Goal: Check status: Check status

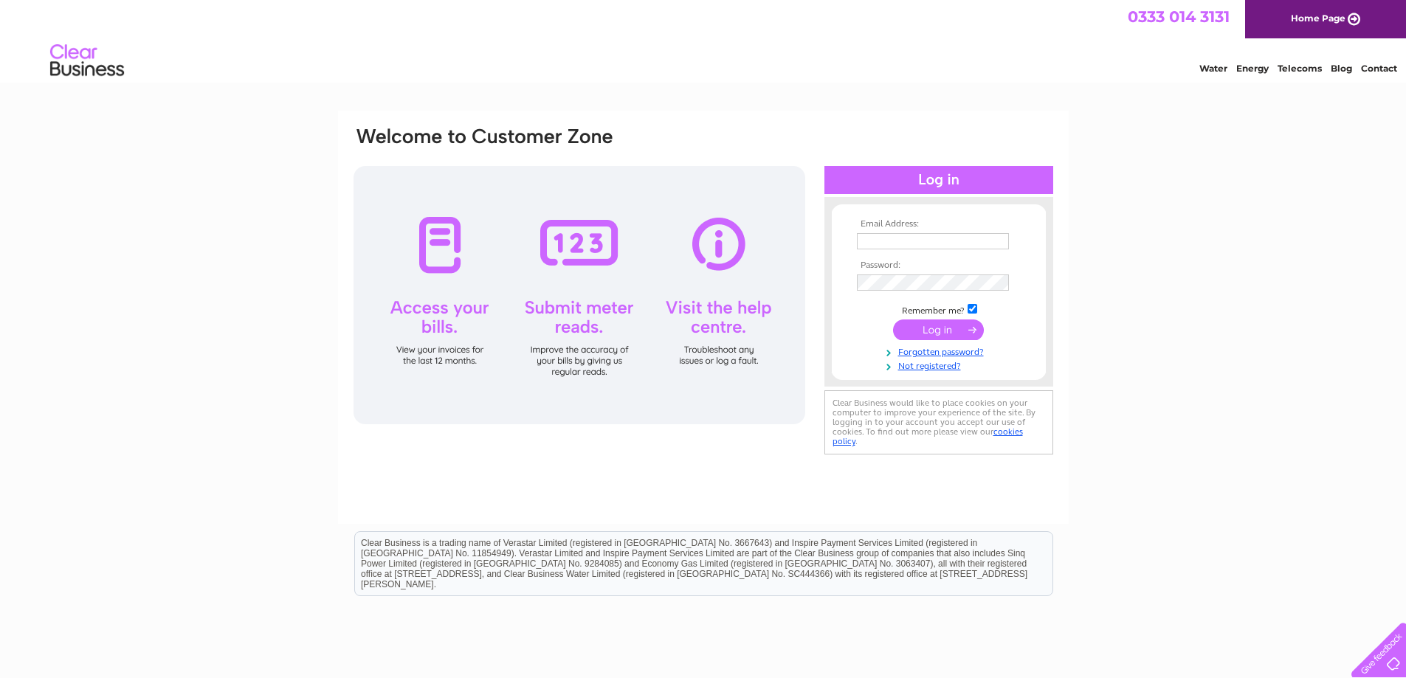
type input "jayne@brycehearingservices.co.uk"
click at [949, 332] on input "submit" at bounding box center [938, 330] width 91 height 21
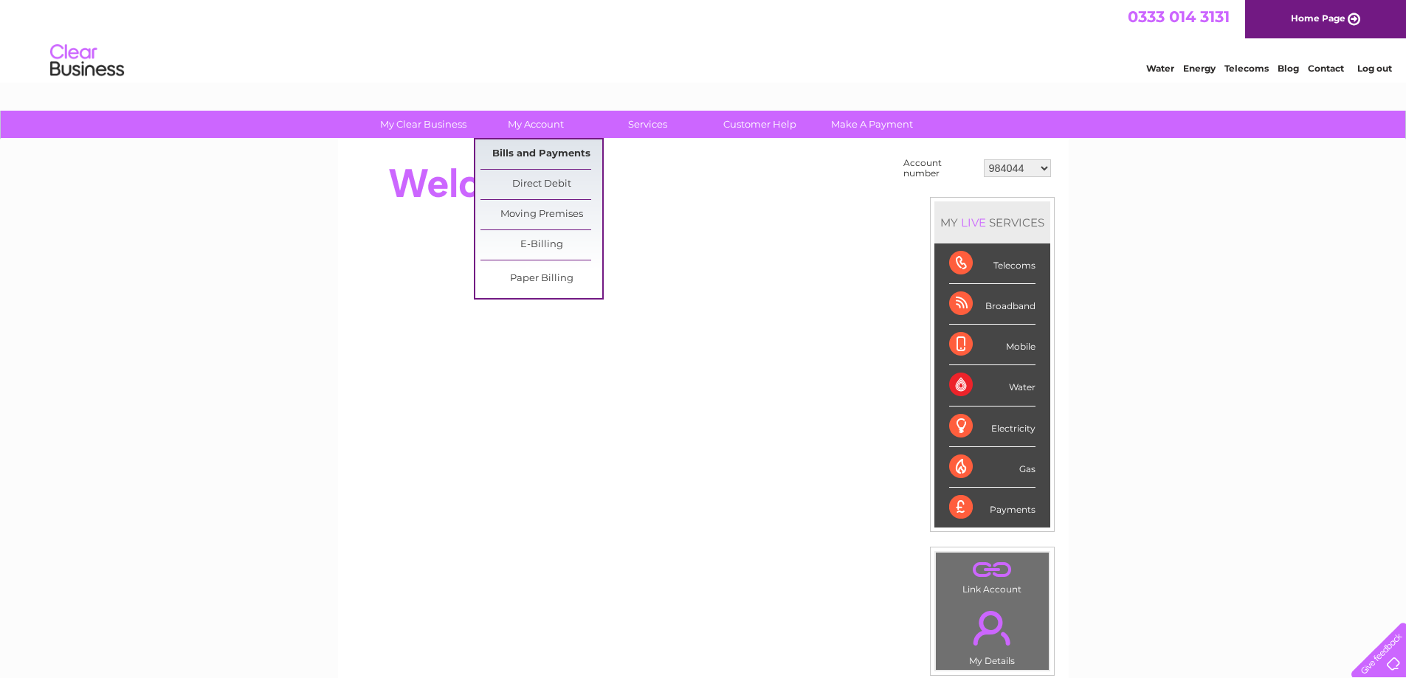
click at [560, 153] on link "Bills and Payments" at bounding box center [541, 154] width 122 height 30
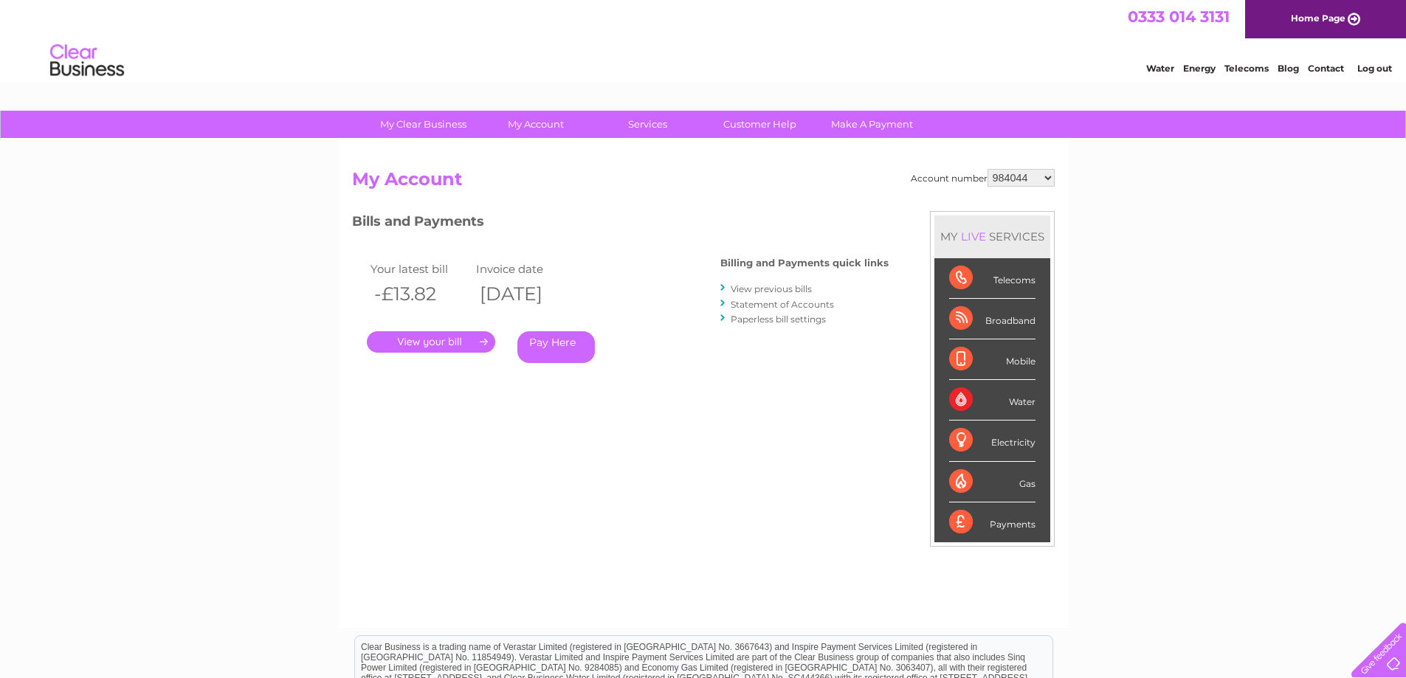
click at [458, 345] on link "." at bounding box center [431, 341] width 128 height 21
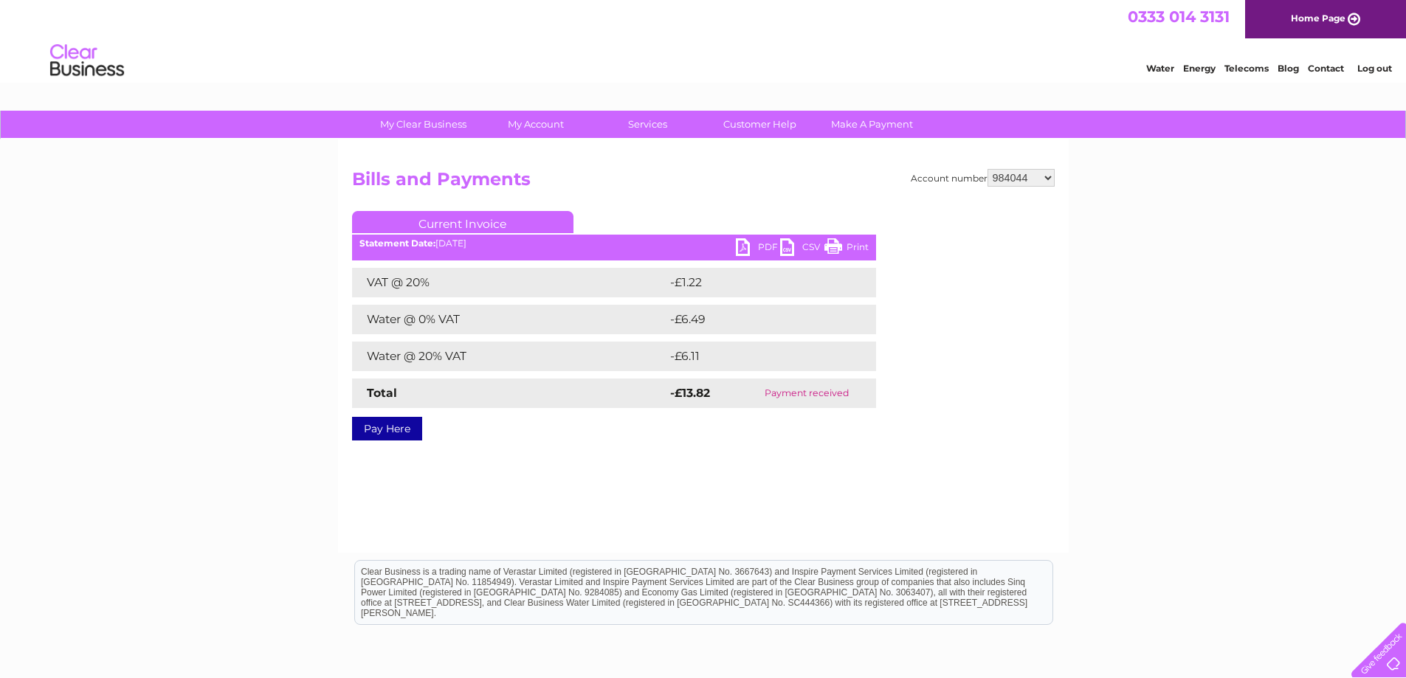
click at [1018, 182] on select "984044 30286146 30311860" at bounding box center [1020, 178] width 67 height 18
select select "30286146"
click at [987, 169] on select "984044 30286146 30311860" at bounding box center [1020, 178] width 67 height 18
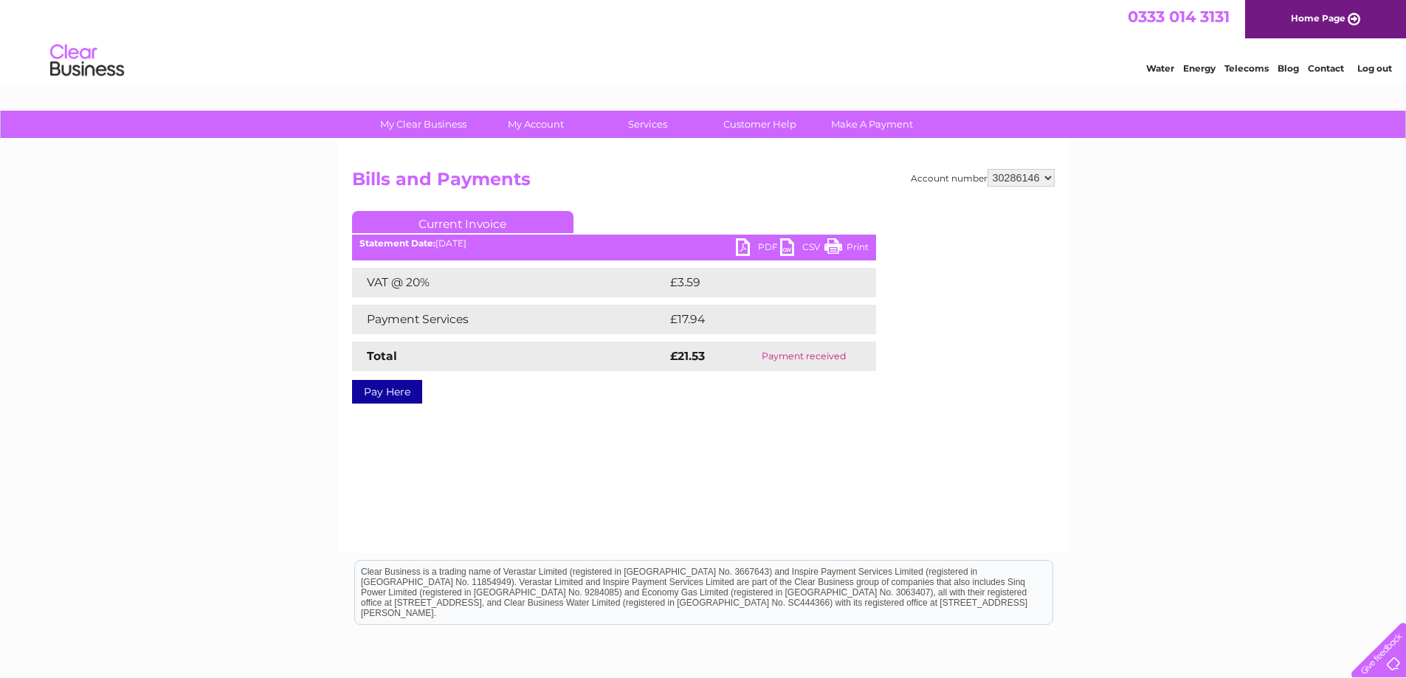
click at [762, 249] on link "PDF" at bounding box center [758, 248] width 44 height 21
